Goal: Task Accomplishment & Management: Manage account settings

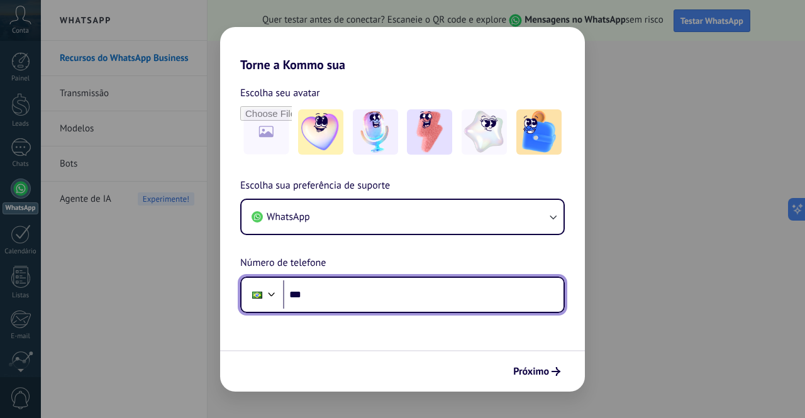
click at [363, 291] on input "***" at bounding box center [423, 295] width 281 height 29
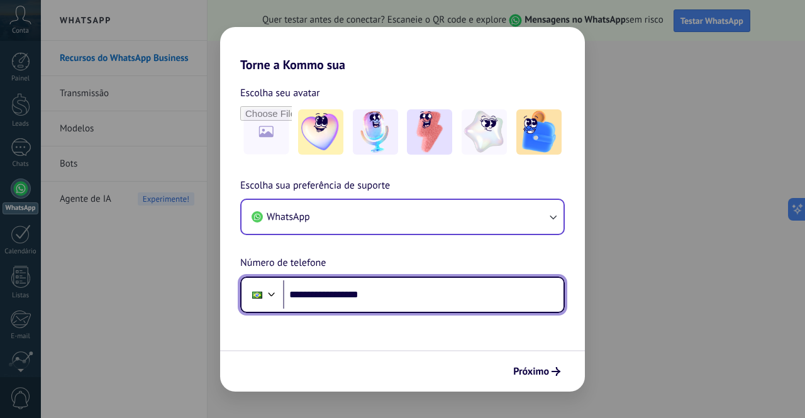
type input "**********"
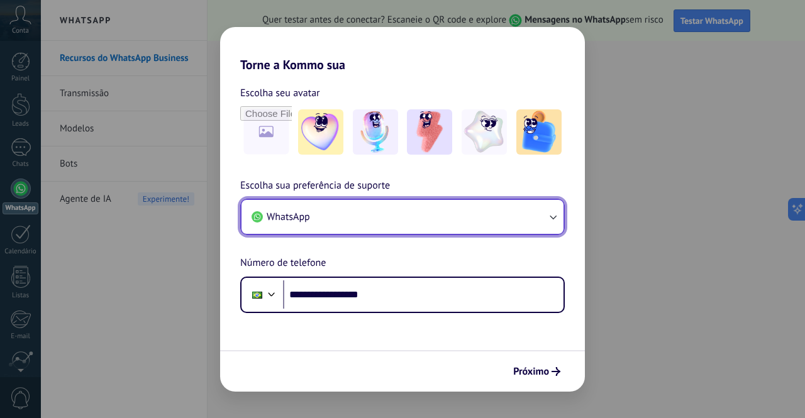
click at [375, 216] on button "WhatsApp" at bounding box center [403, 217] width 322 height 34
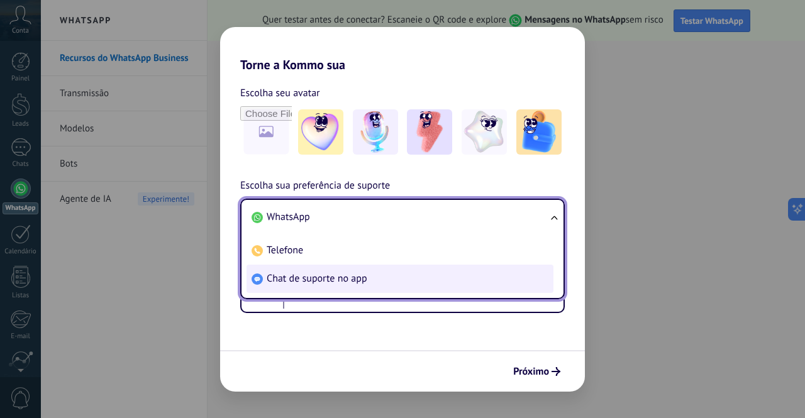
click at [337, 276] on span "Chat de suporte no app" at bounding box center [317, 278] width 101 height 13
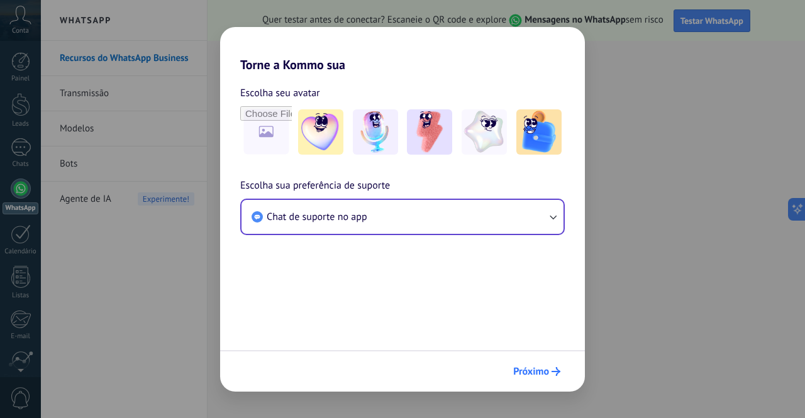
click at [526, 375] on span "Próximo" at bounding box center [531, 371] width 36 height 9
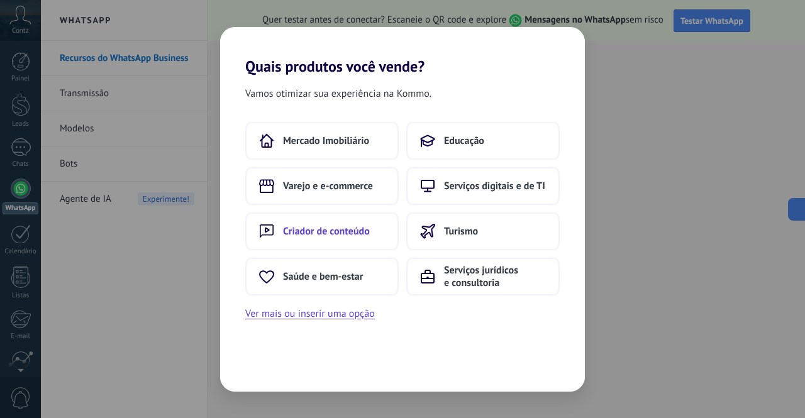
click at [348, 228] on span "Criador de conteúdo" at bounding box center [326, 231] width 87 height 13
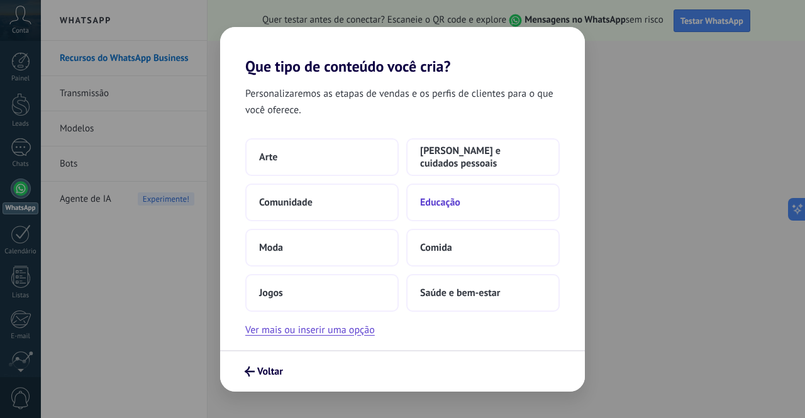
click at [440, 207] on span "Educação" at bounding box center [440, 202] width 40 height 13
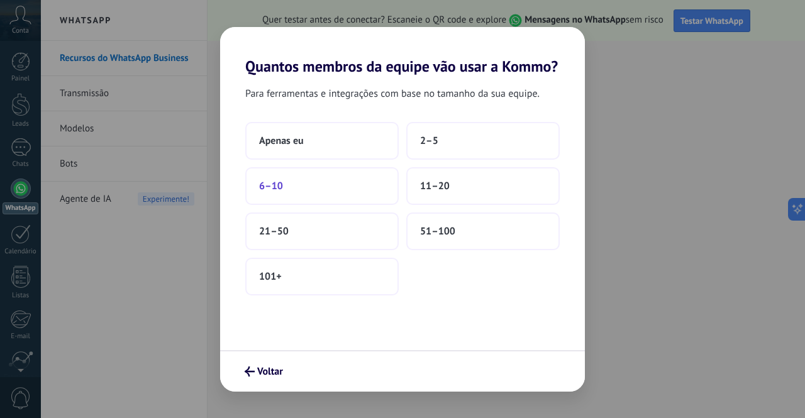
click at [308, 184] on button "6–10" at bounding box center [321, 186] width 153 height 38
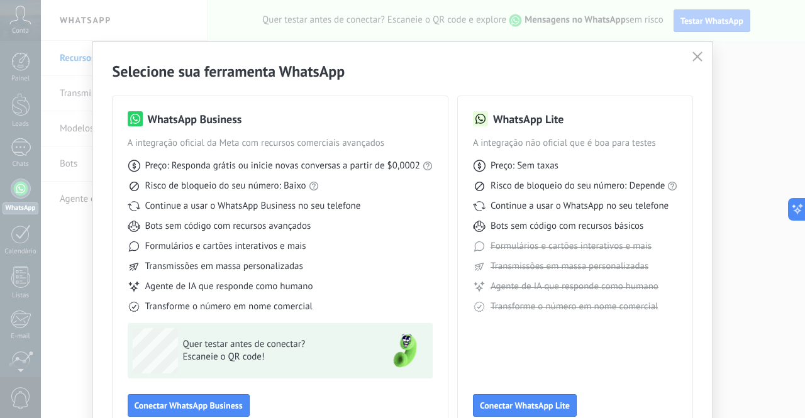
click at [694, 57] on icon "button" at bounding box center [697, 57] width 10 height 10
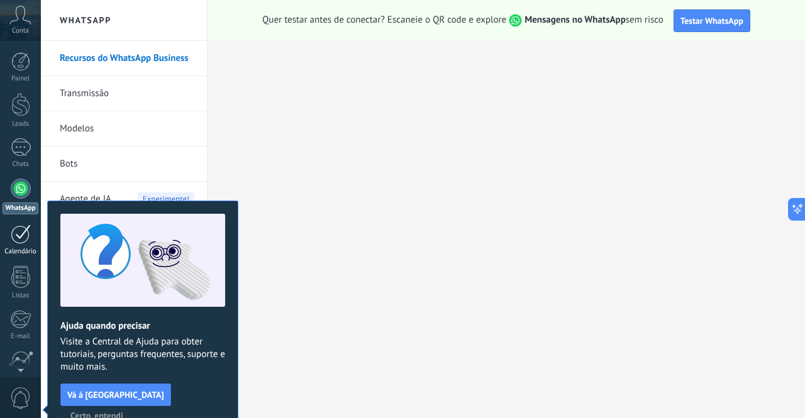
click at [27, 233] on div at bounding box center [21, 234] width 20 height 19
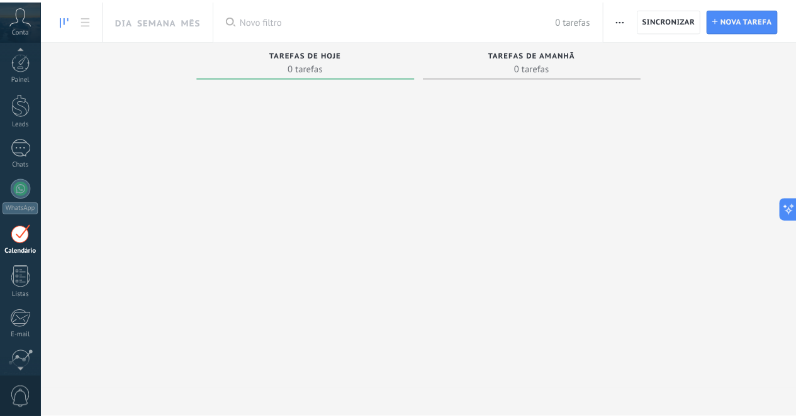
scroll to position [36, 0]
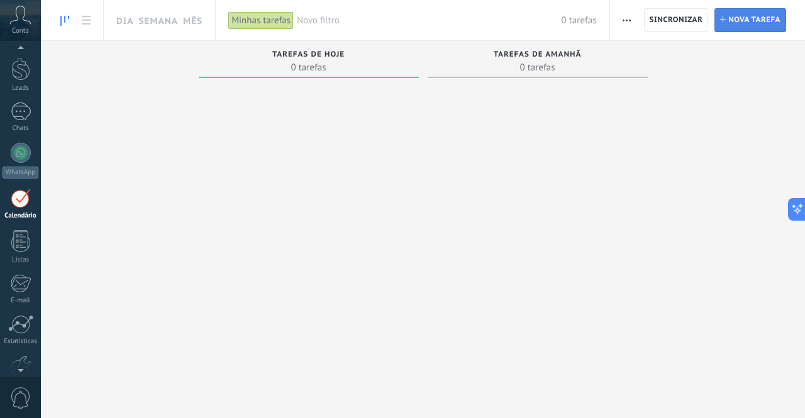
click at [750, 16] on span "Nova tarefa" at bounding box center [754, 20] width 52 height 23
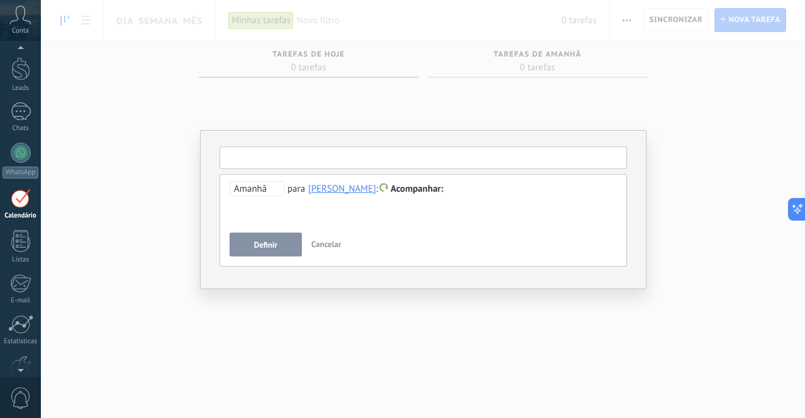
click at [245, 158] on input "text" at bounding box center [424, 158] width 408 height 23
click at [320, 242] on span "Cancelar" at bounding box center [326, 244] width 30 height 11
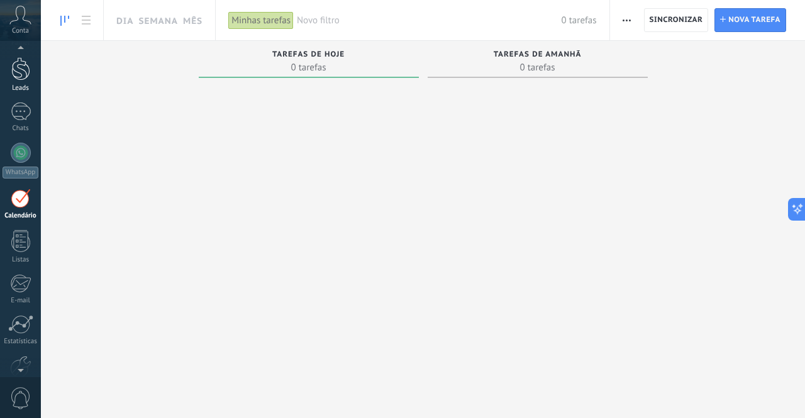
click at [19, 79] on div at bounding box center [20, 68] width 19 height 23
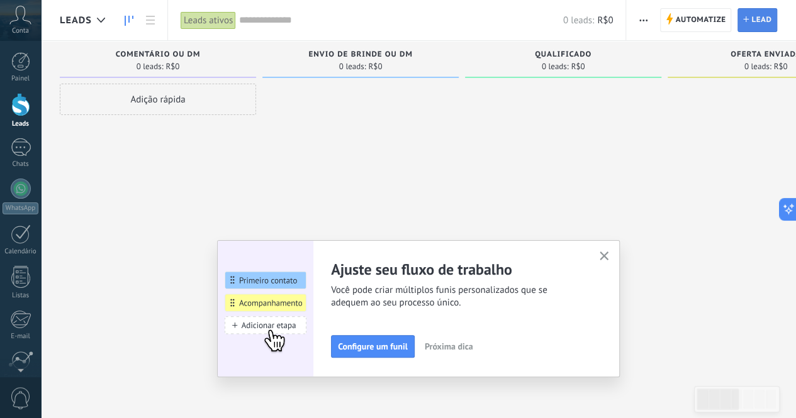
click at [754, 12] on span "Lead" at bounding box center [761, 20] width 20 height 23
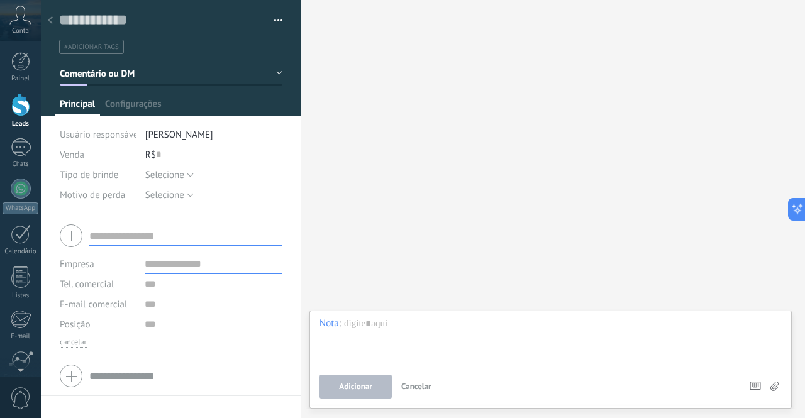
click at [152, 232] on input "text" at bounding box center [185, 236] width 192 height 20
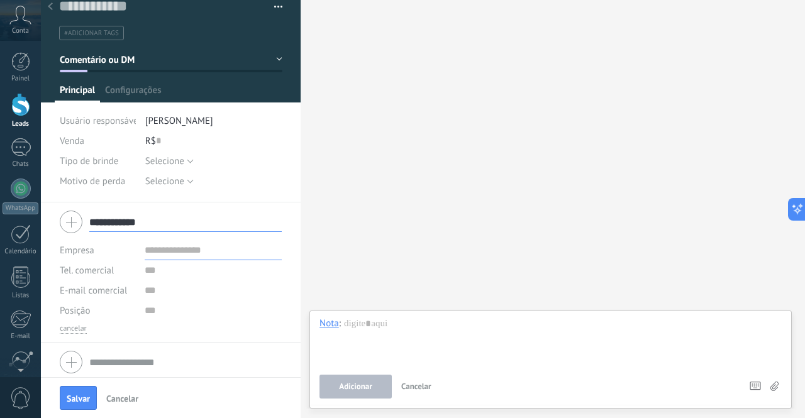
scroll to position [18, 0]
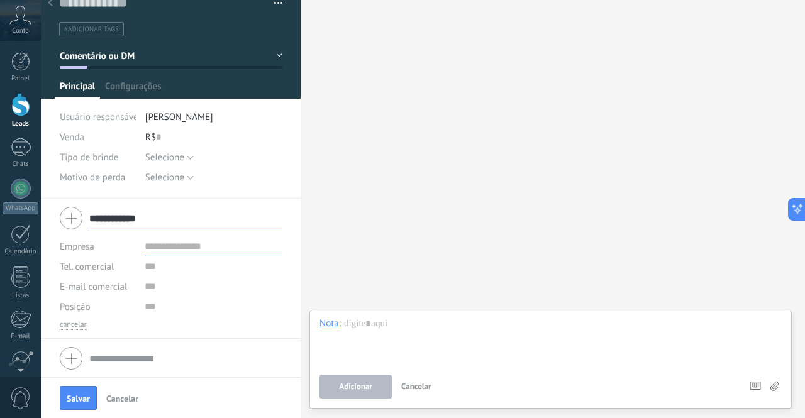
type input "**********"
click at [161, 286] on input "text" at bounding box center [213, 287] width 137 height 20
type input "**********"
click at [83, 396] on span "Salvar" at bounding box center [78, 398] width 23 height 9
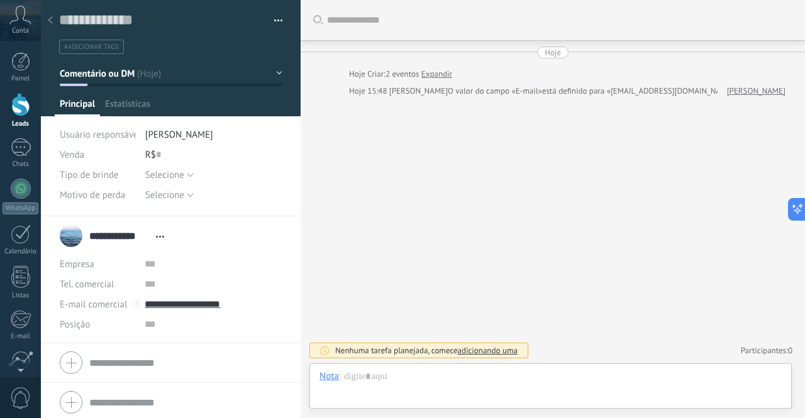
scroll to position [19, 0]
click at [489, 352] on span "adicionando uma" at bounding box center [488, 350] width 60 height 11
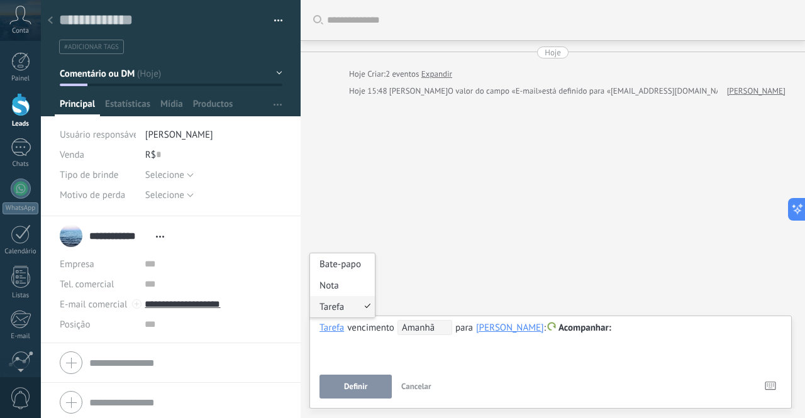
click at [337, 331] on div "Tarefa" at bounding box center [332, 327] width 25 height 11
click at [333, 285] on div "Nota" at bounding box center [342, 285] width 65 height 21
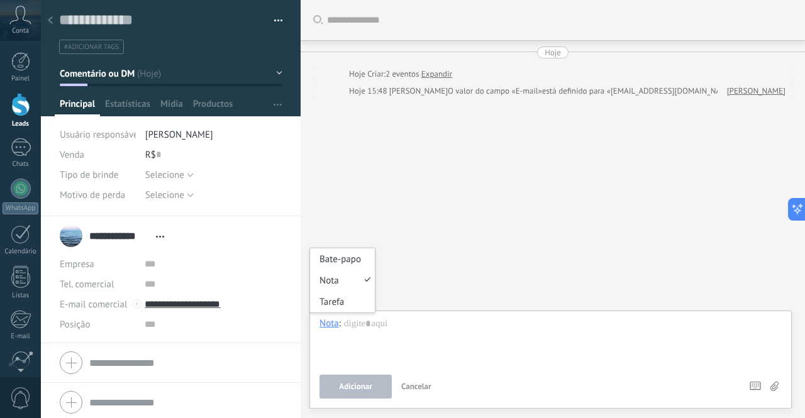
click at [330, 326] on div "Nota" at bounding box center [329, 323] width 19 height 11
click at [333, 303] on div "Tarefa" at bounding box center [342, 301] width 65 height 21
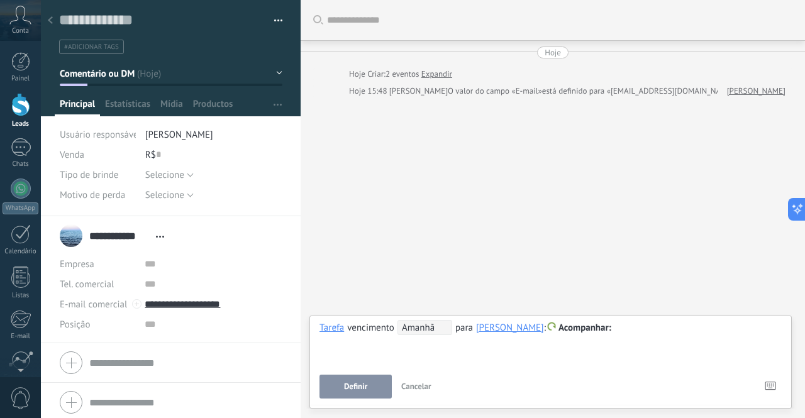
click at [357, 348] on div "**********" at bounding box center [551, 342] width 462 height 45
click at [411, 327] on span "Amanhã" at bounding box center [425, 327] width 55 height 15
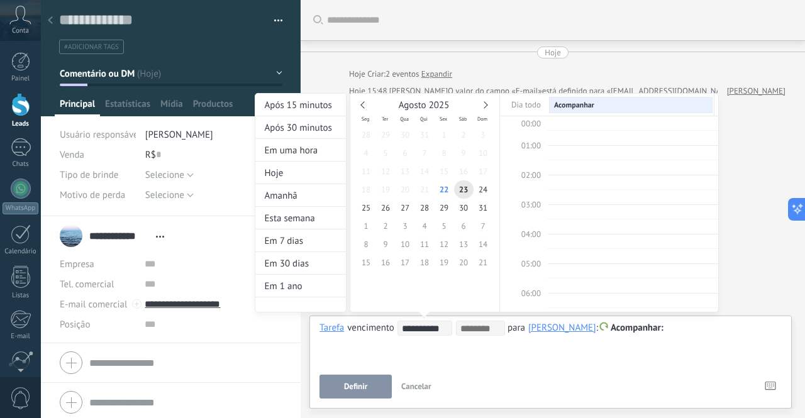
scroll to position [234, 0]
click at [291, 194] on div "Amanhã" at bounding box center [300, 195] width 91 height 23
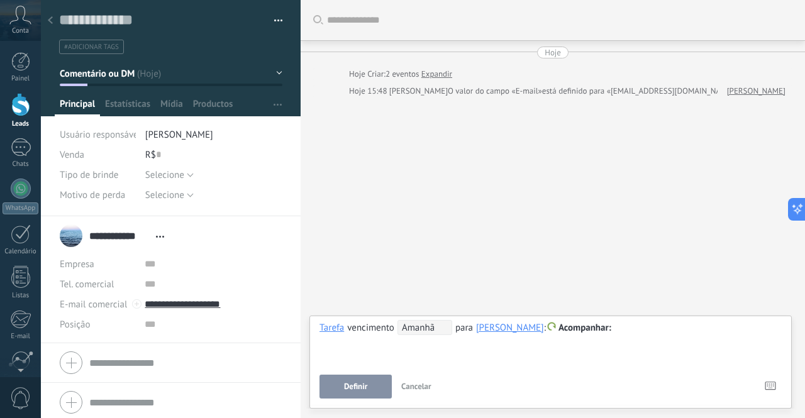
click at [430, 335] on span "Amanhã" at bounding box center [425, 327] width 55 height 15
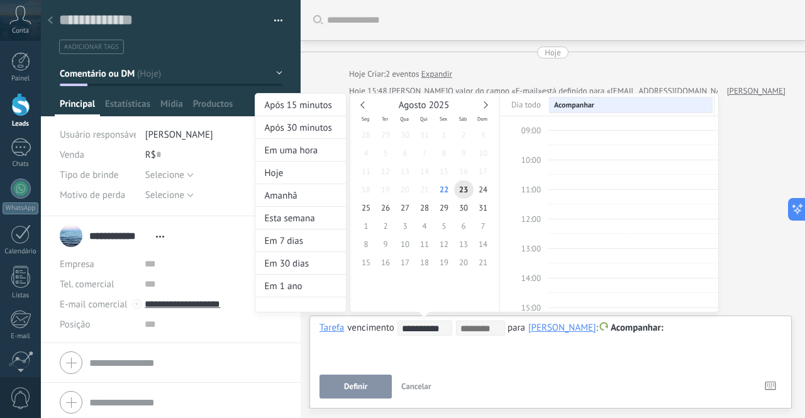
scroll to position [126, 0]
click at [537, 225] on span "08:00" at bounding box center [530, 226] width 19 height 11
click at [533, 253] on span "09:00" at bounding box center [530, 256] width 19 height 11
click at [479, 326] on input at bounding box center [480, 329] width 40 height 10
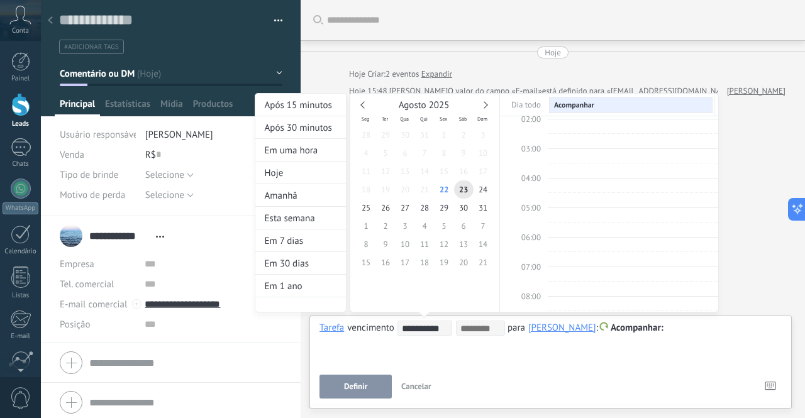
scroll to position [0, 0]
click at [565, 105] on span "Acompanhar" at bounding box center [574, 105] width 40 height 9
click at [528, 105] on td at bounding box center [524, 105] width 48 height 18
type input "**"
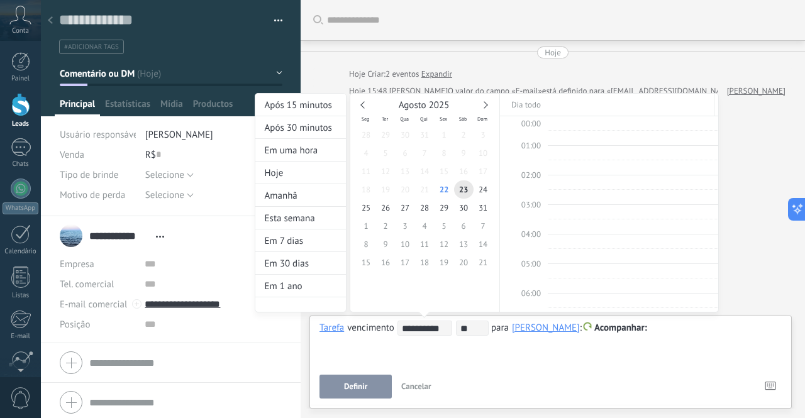
scroll to position [247, 0]
click at [637, 328] on div "**********" at bounding box center [487, 214] width 464 height 243
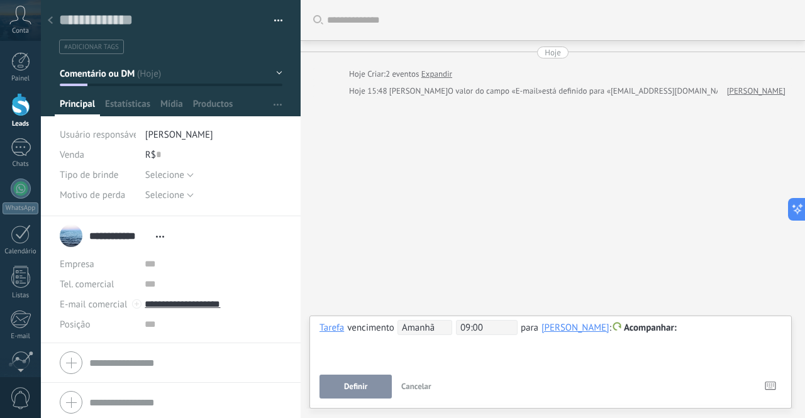
click at [672, 328] on div at bounding box center [551, 328] width 463 height 15
click at [350, 391] on span "Definir" at bounding box center [355, 386] width 23 height 9
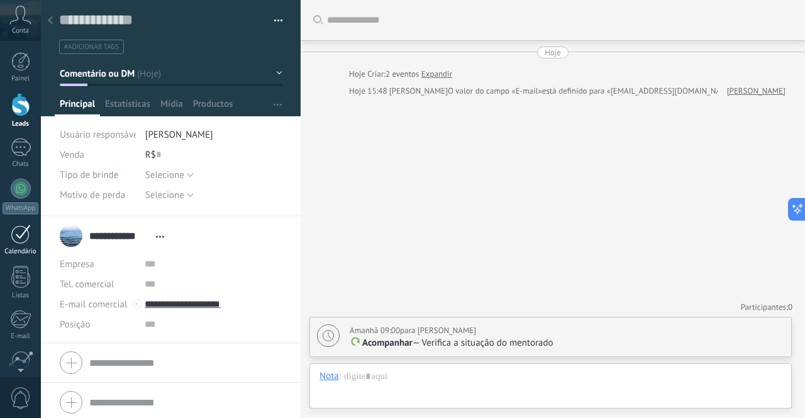
click at [20, 245] on link "Calendário" at bounding box center [20, 240] width 41 height 31
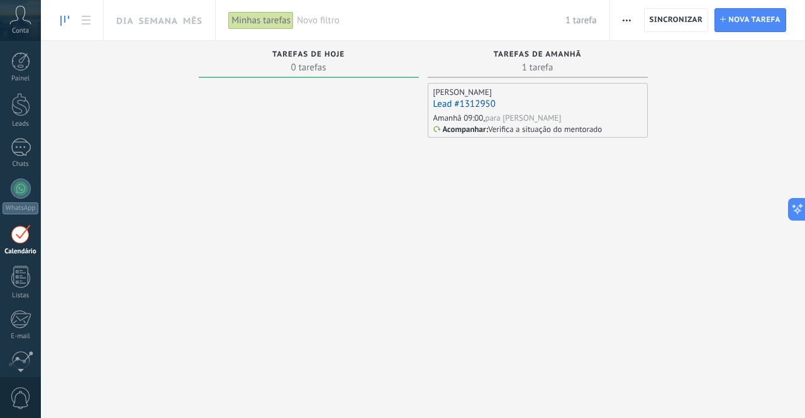
scroll to position [36, 0]
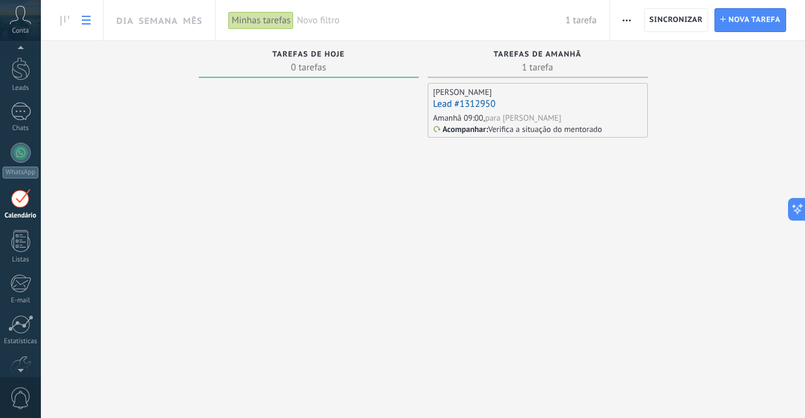
click at [90, 21] on use at bounding box center [86, 20] width 9 height 9
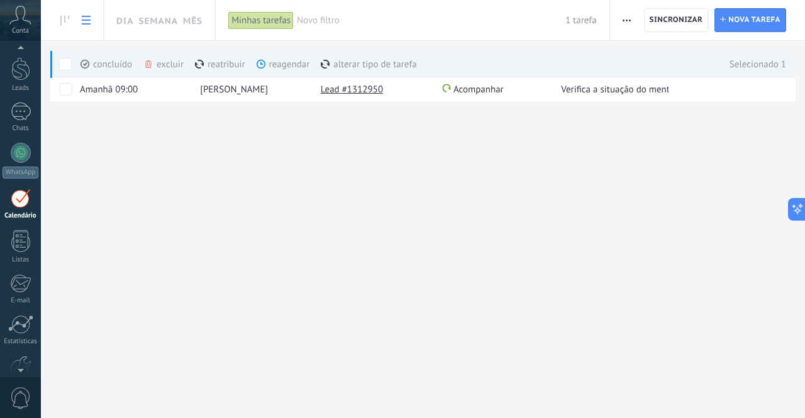
click at [362, 64] on div "alterar tipo de tarefa mais" at bounding box center [369, 64] width 96 height 28
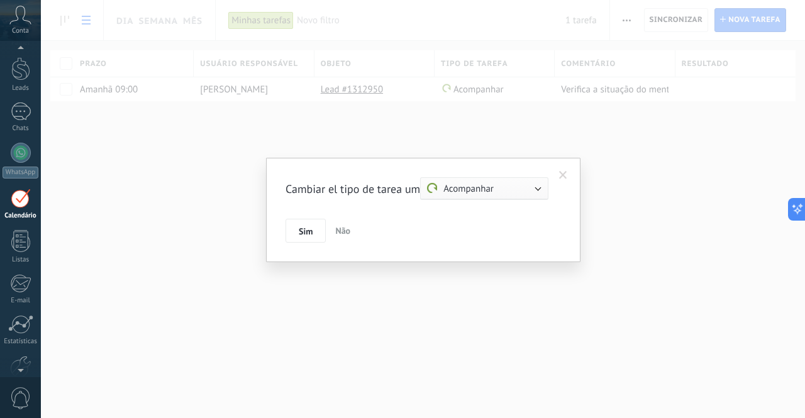
click at [565, 174] on span at bounding box center [563, 175] width 8 height 9
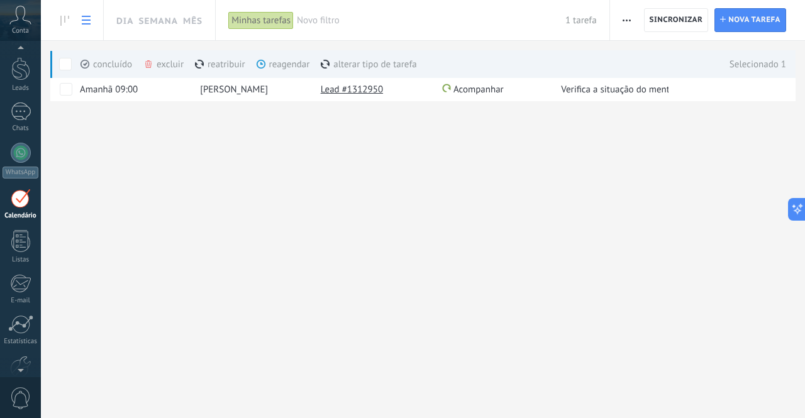
click at [273, 65] on div "reagendar mais" at bounding box center [306, 64] width 99 height 28
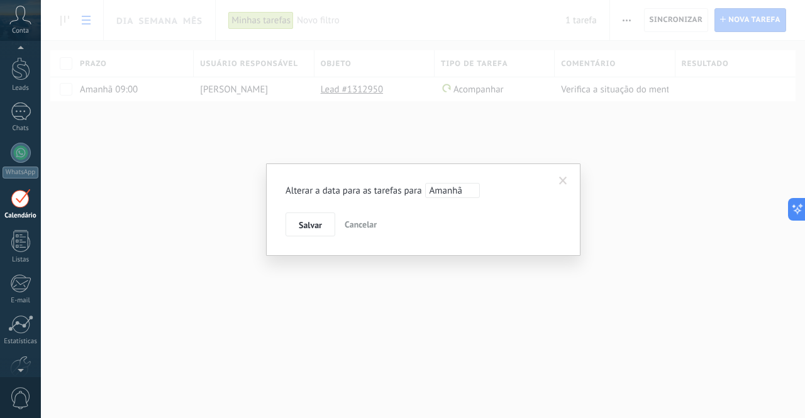
click at [564, 180] on span at bounding box center [563, 181] width 8 height 9
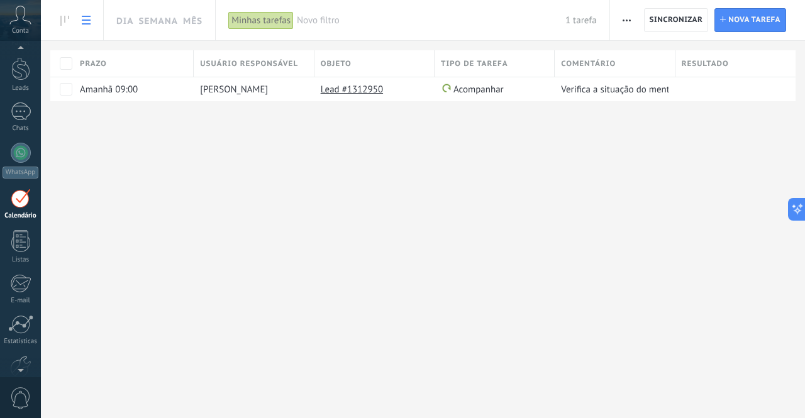
click at [300, 143] on div "Dia Semana Mês Imprimir Exportar Gerenciar tipos de tarefas Sincronizar Configu…" at bounding box center [423, 209] width 764 height 418
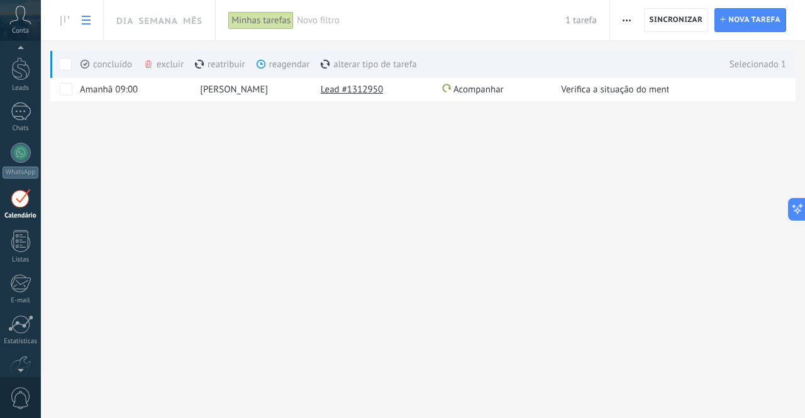
click at [216, 68] on div "reatribuir mais" at bounding box center [243, 64] width 96 height 28
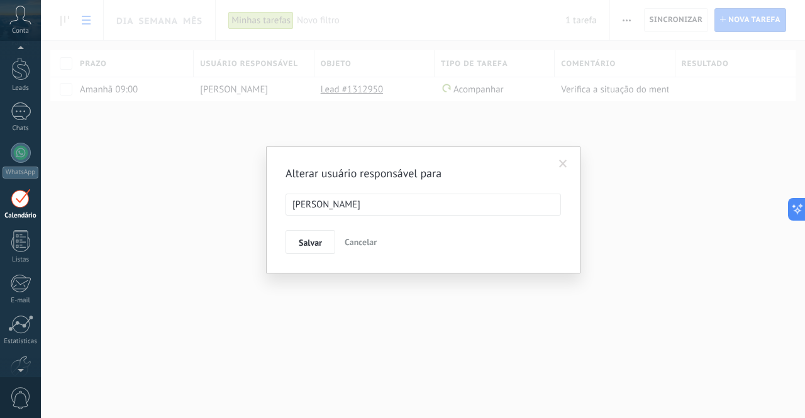
click at [566, 165] on span at bounding box center [563, 164] width 8 height 9
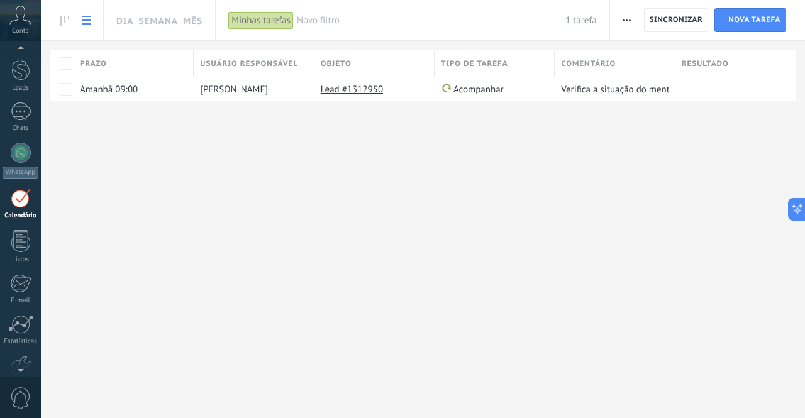
click at [277, 115] on div "Dia Semana Mês Imprimir Exportar Gerenciar tipos de tarefas Sincronizar Configu…" at bounding box center [423, 71] width 764 height 142
click at [516, 87] on span at bounding box center [513, 89] width 13 height 13
click at [513, 114] on span "Cancelar" at bounding box center [518, 117] width 32 height 11
click at [376, 133] on div "Dia Semana Mês Imprimir Exportar Gerenciar tipos de tarefas Sincronizar Configu…" at bounding box center [423, 71] width 764 height 142
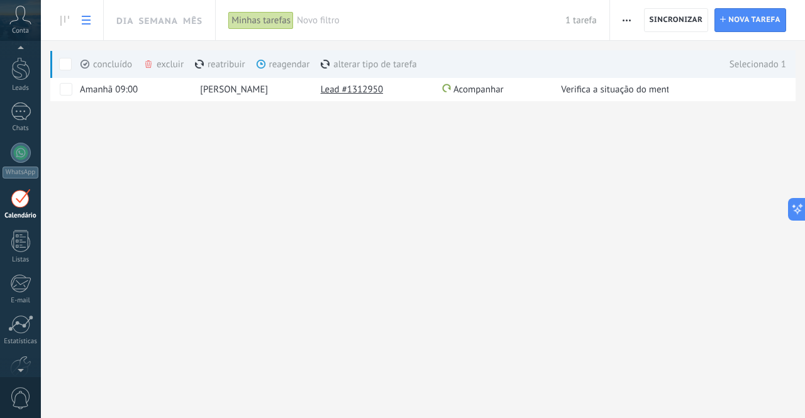
click at [161, 64] on div "excluir mais" at bounding box center [186, 64] width 86 height 28
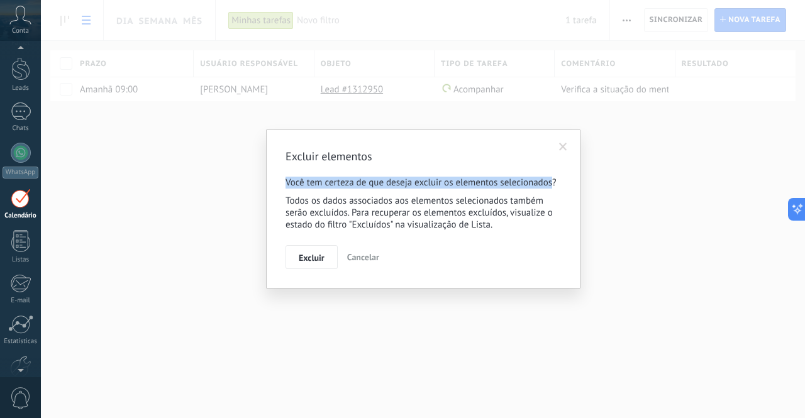
drag, startPoint x: 286, startPoint y: 181, endPoint x: 552, endPoint y: 179, distance: 266.1
click at [552, 179] on p "Você tem certeza de que deseja excluir os elementos selecionados?" at bounding box center [423, 183] width 275 height 12
copy p "Você tem certeza de que deseja excluir os elementos selecionados"
click at [564, 145] on span at bounding box center [563, 147] width 8 height 9
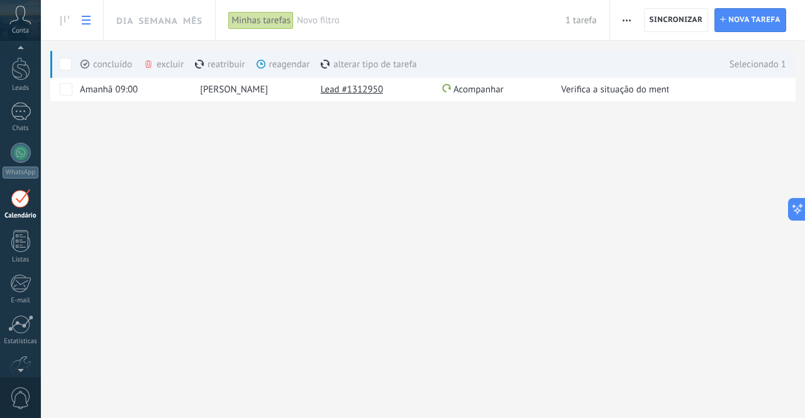
click at [274, 64] on div "reagendar mais" at bounding box center [306, 64] width 99 height 28
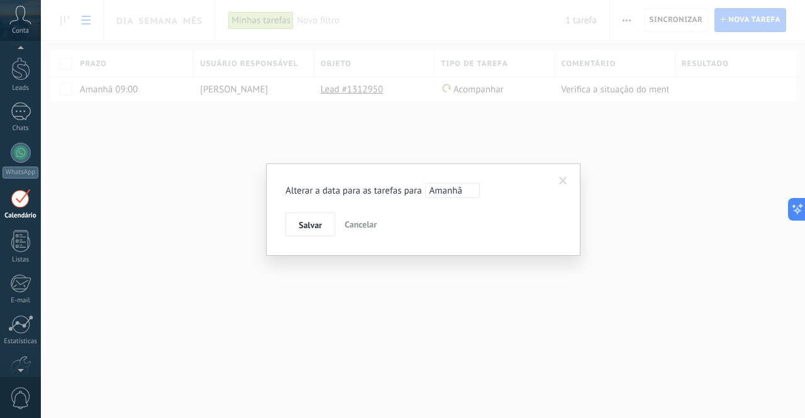
click at [441, 193] on span "Amanhã" at bounding box center [452, 190] width 55 height 15
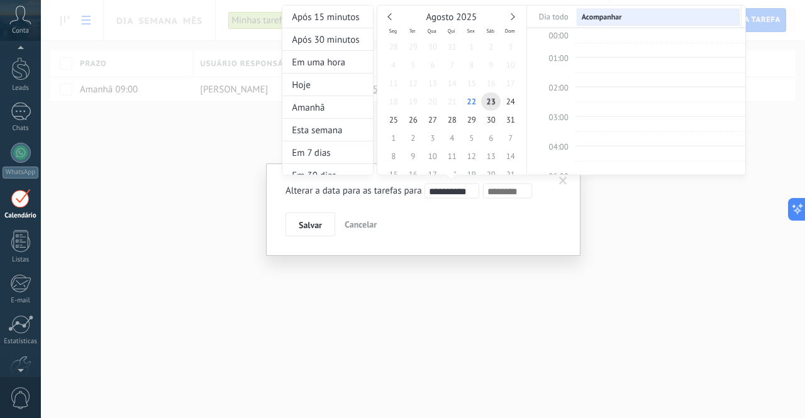
scroll to position [234, 0]
click at [444, 344] on div at bounding box center [402, 209] width 805 height 418
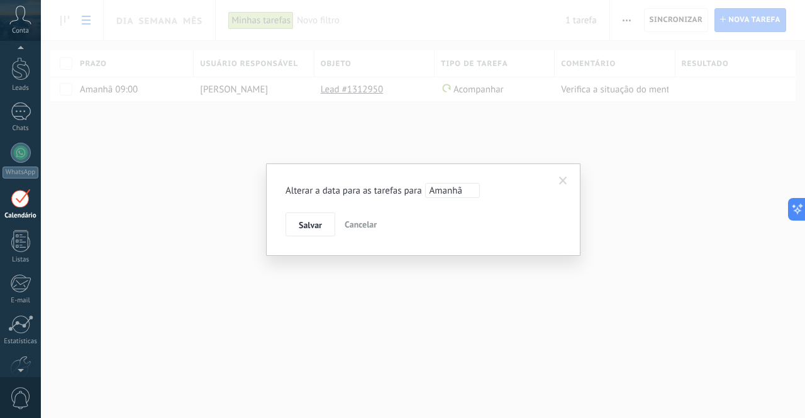
click at [573, 181] on span at bounding box center [563, 180] width 21 height 21
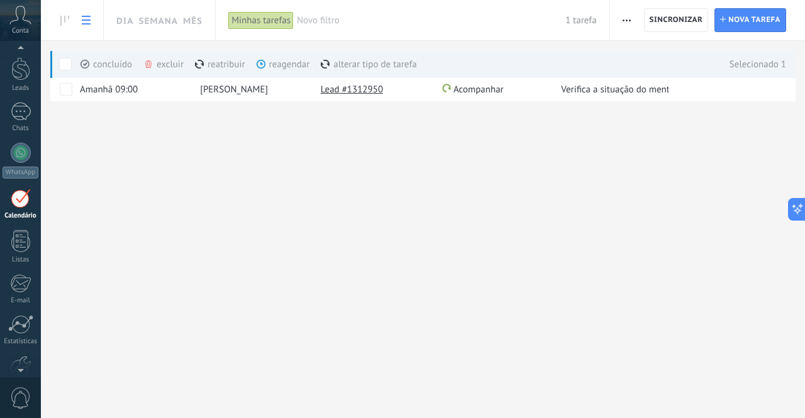
click at [107, 62] on div "concluído mais" at bounding box center [129, 64] width 97 height 28
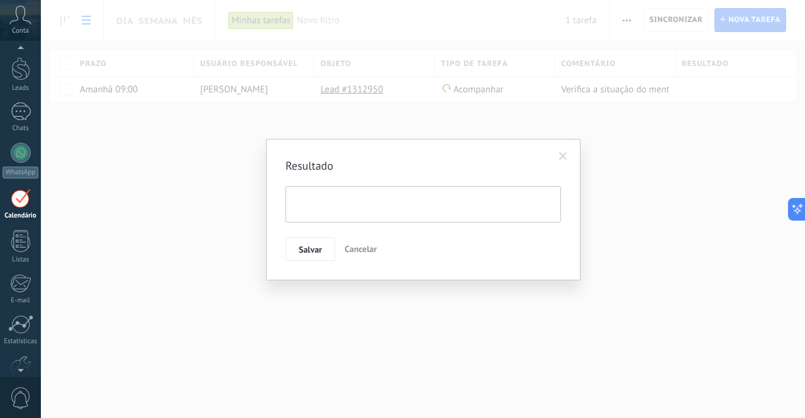
scroll to position [12, 0]
click at [564, 158] on span at bounding box center [563, 156] width 8 height 9
